Goal: Task Accomplishment & Management: Manage account settings

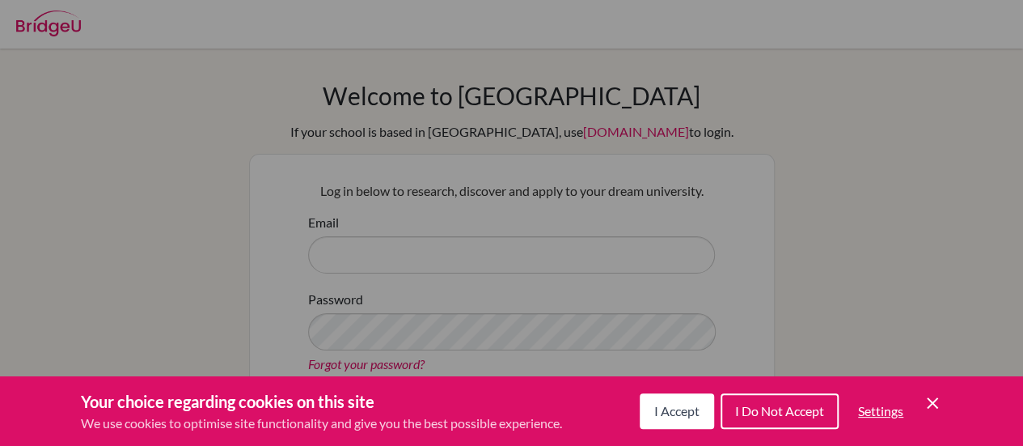
click at [676, 412] on span "I Accept" at bounding box center [676, 410] width 45 height 15
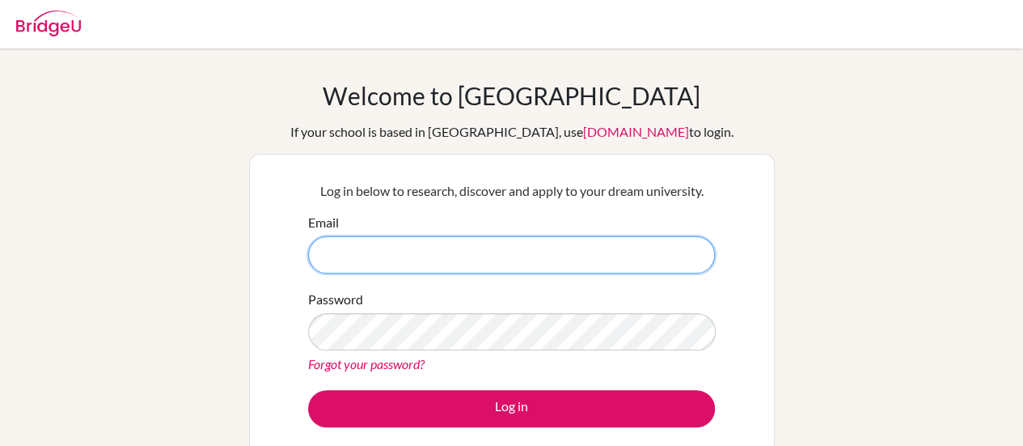
click at [419, 241] on input "Email" at bounding box center [511, 254] width 407 height 37
type input "[EMAIL_ADDRESS][DOMAIN_NAME]"
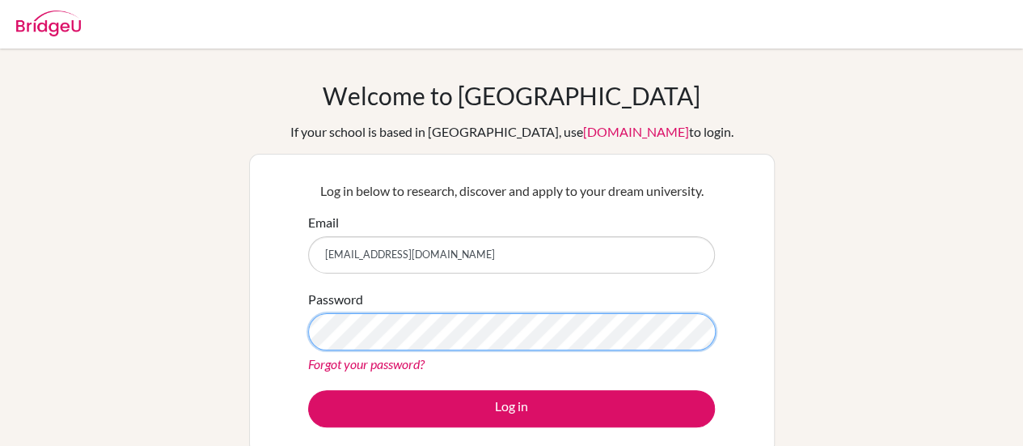
click at [308, 390] on button "Log in" at bounding box center [511, 408] width 407 height 37
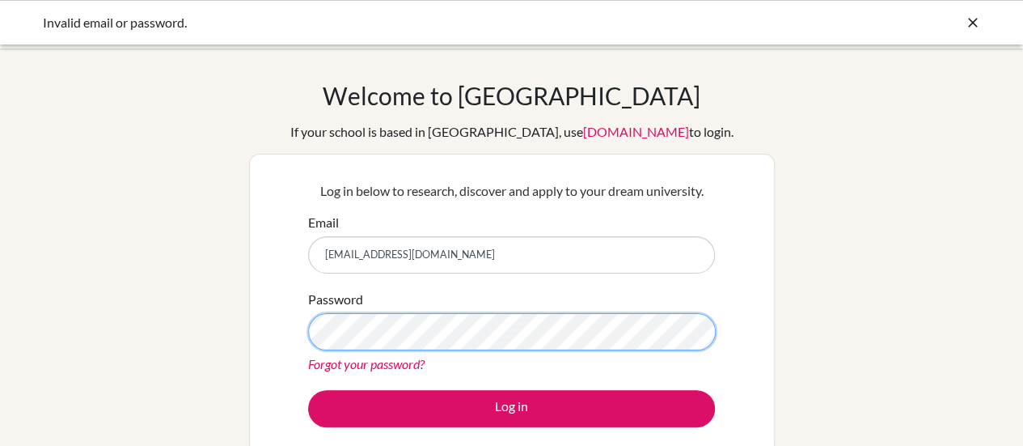
click at [308, 390] on button "Log in" at bounding box center [511, 408] width 407 height 37
